Goal: Information Seeking & Learning: Compare options

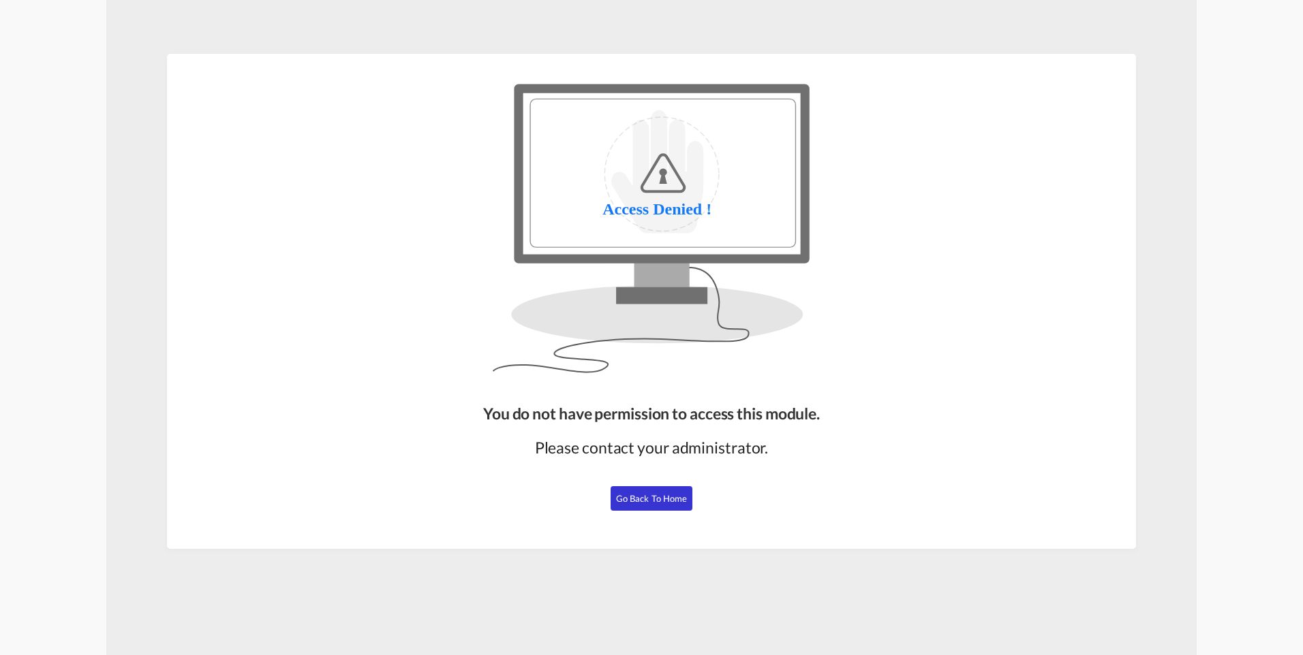
click at [644, 499] on span "Go Back to Home" at bounding box center [652, 498] width 72 height 11
